Goal: Task Accomplishment & Management: Use online tool/utility

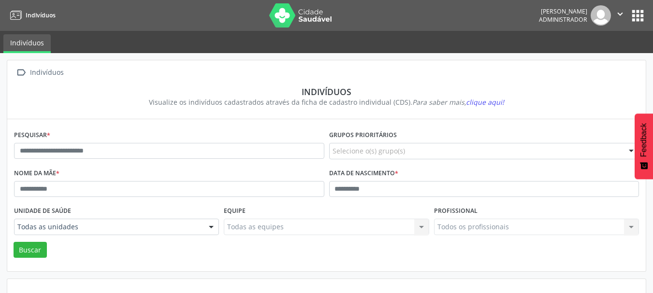
click at [641, 11] on button "apps" at bounding box center [637, 15] width 17 height 17
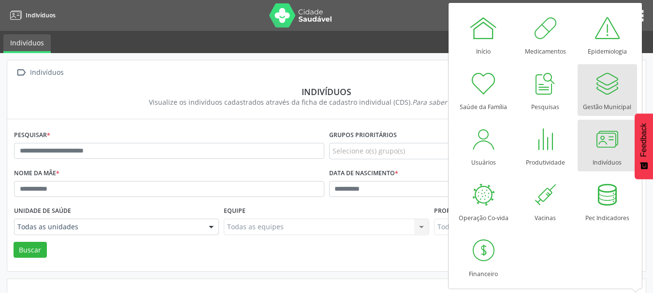
click at [616, 97] on div at bounding box center [607, 83] width 29 height 29
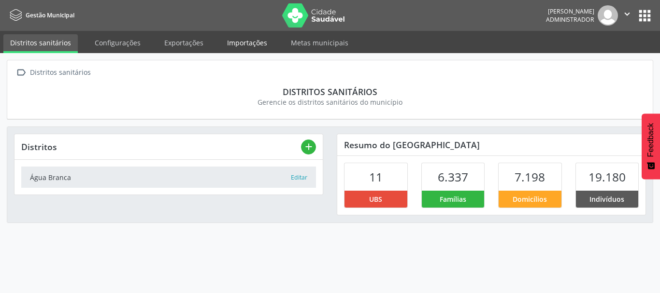
click at [247, 41] on link "Importações" at bounding box center [247, 42] width 54 height 17
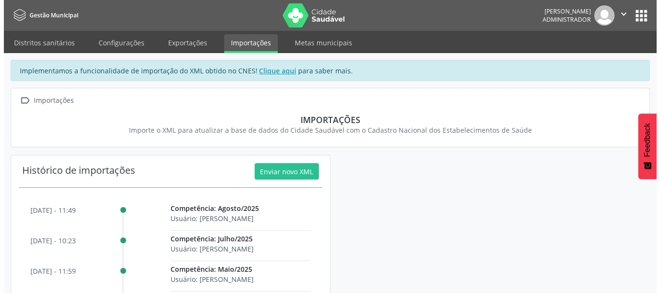
scroll to position [48, 0]
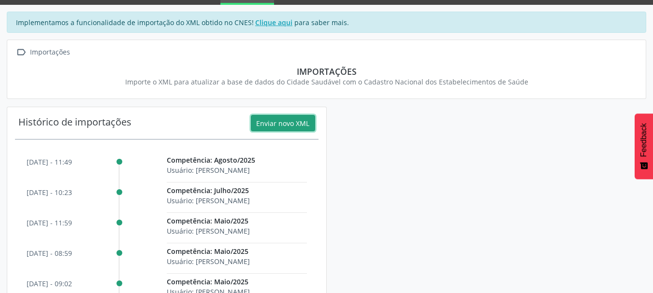
click at [291, 123] on button "Enviar novo XML" at bounding box center [283, 123] width 64 height 16
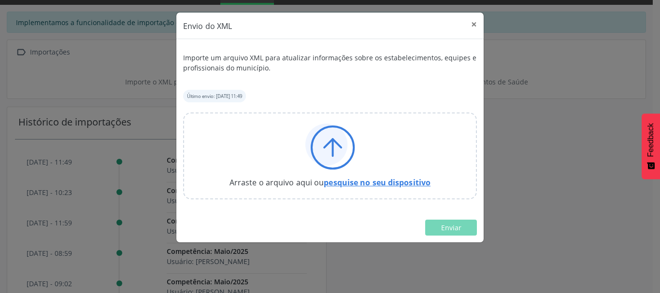
click at [374, 181] on link "pesquise no seu dispositivo" at bounding box center [377, 182] width 107 height 11
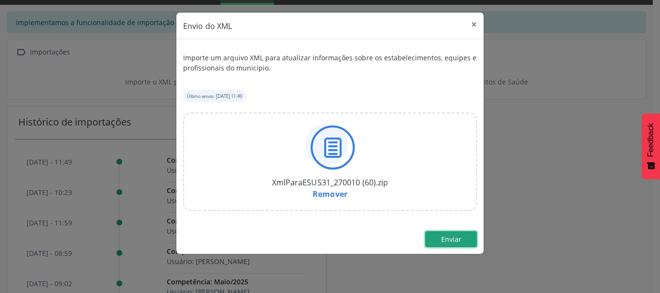
click at [452, 243] on span "Enviar" at bounding box center [451, 239] width 20 height 9
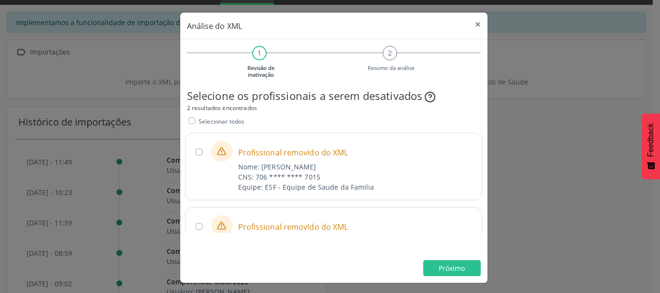
click at [199, 119] on label "Selecionar todos" at bounding box center [222, 121] width 46 height 10
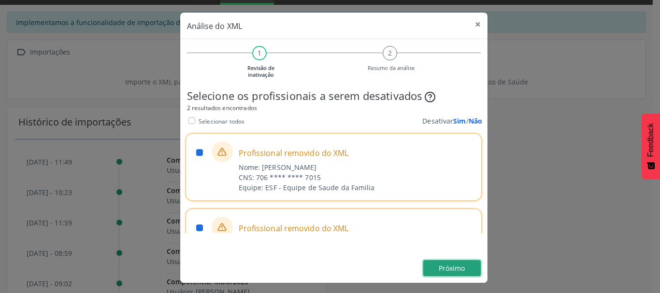
click at [435, 274] on button "Próximo" at bounding box center [452, 269] width 58 height 16
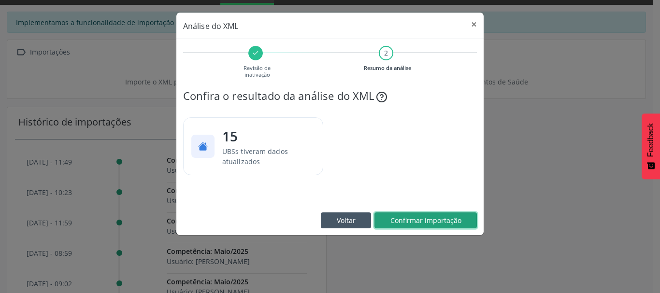
click at [430, 218] on span "Confirmar importação" at bounding box center [426, 220] width 71 height 9
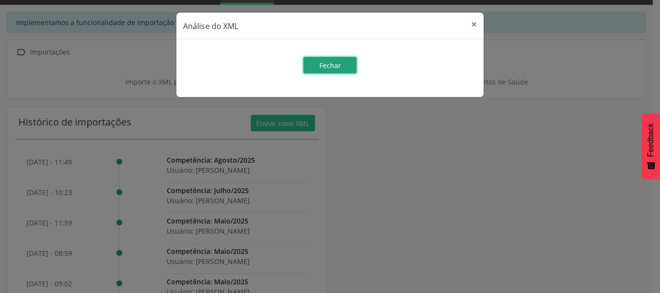
click at [326, 64] on span "Fechar" at bounding box center [331, 65] width 22 height 9
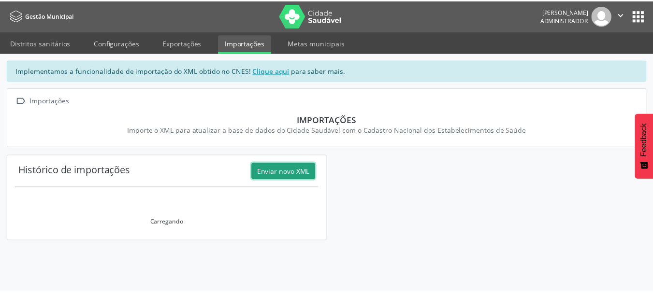
scroll to position [0, 0]
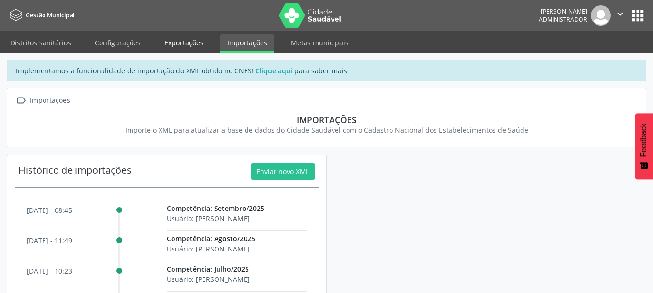
click at [174, 46] on link "Exportações" at bounding box center [184, 42] width 53 height 17
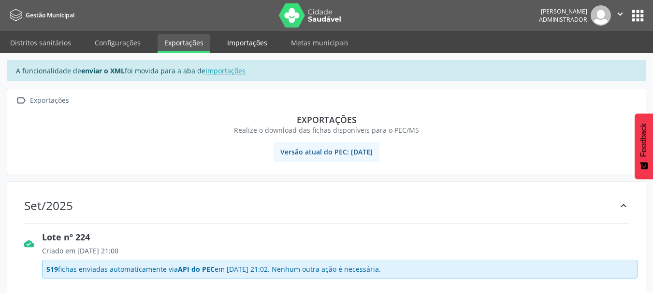
click at [238, 41] on link "Importações" at bounding box center [247, 42] width 54 height 17
